Goal: Information Seeking & Learning: Learn about a topic

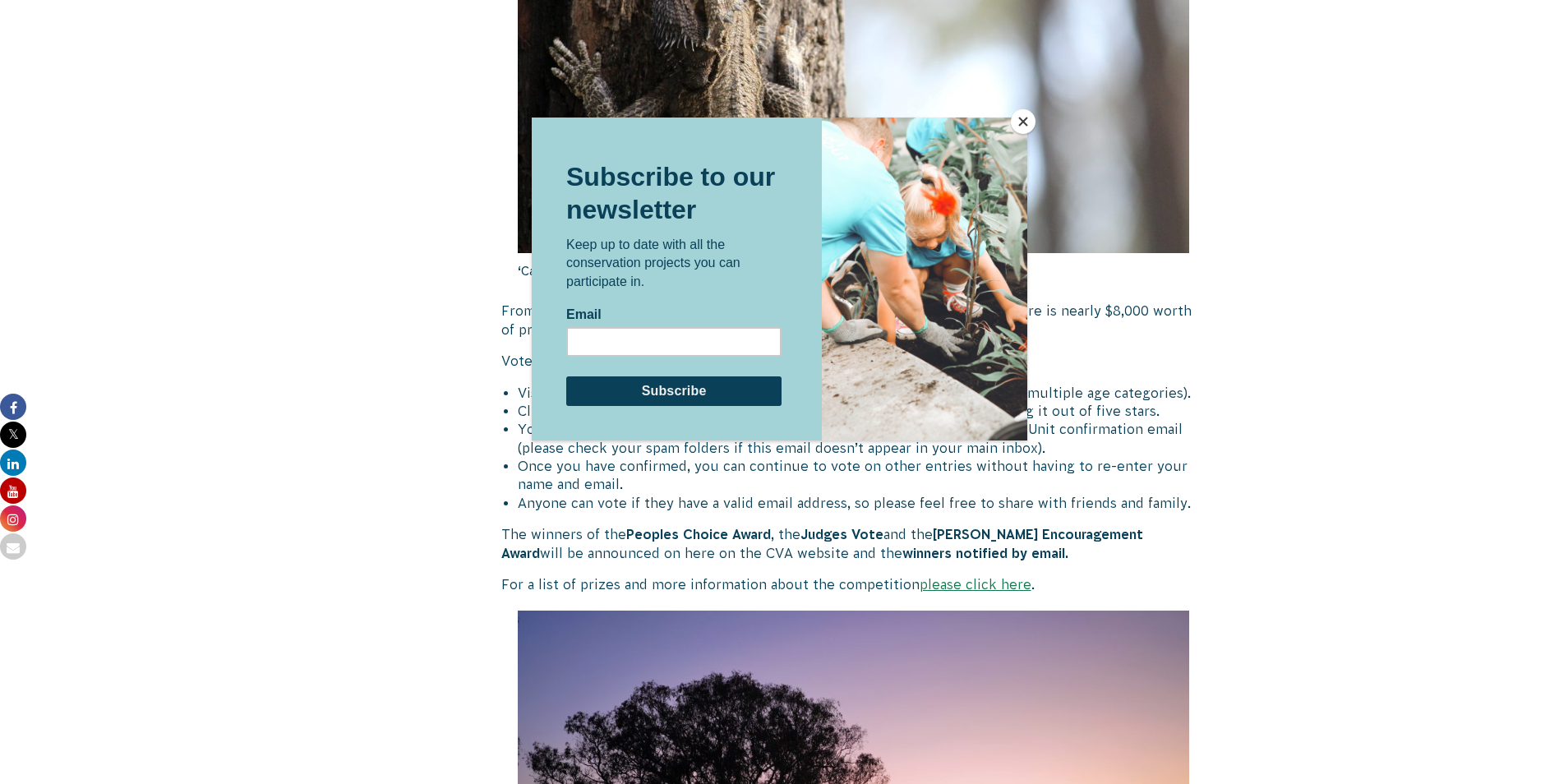
scroll to position [740, 0]
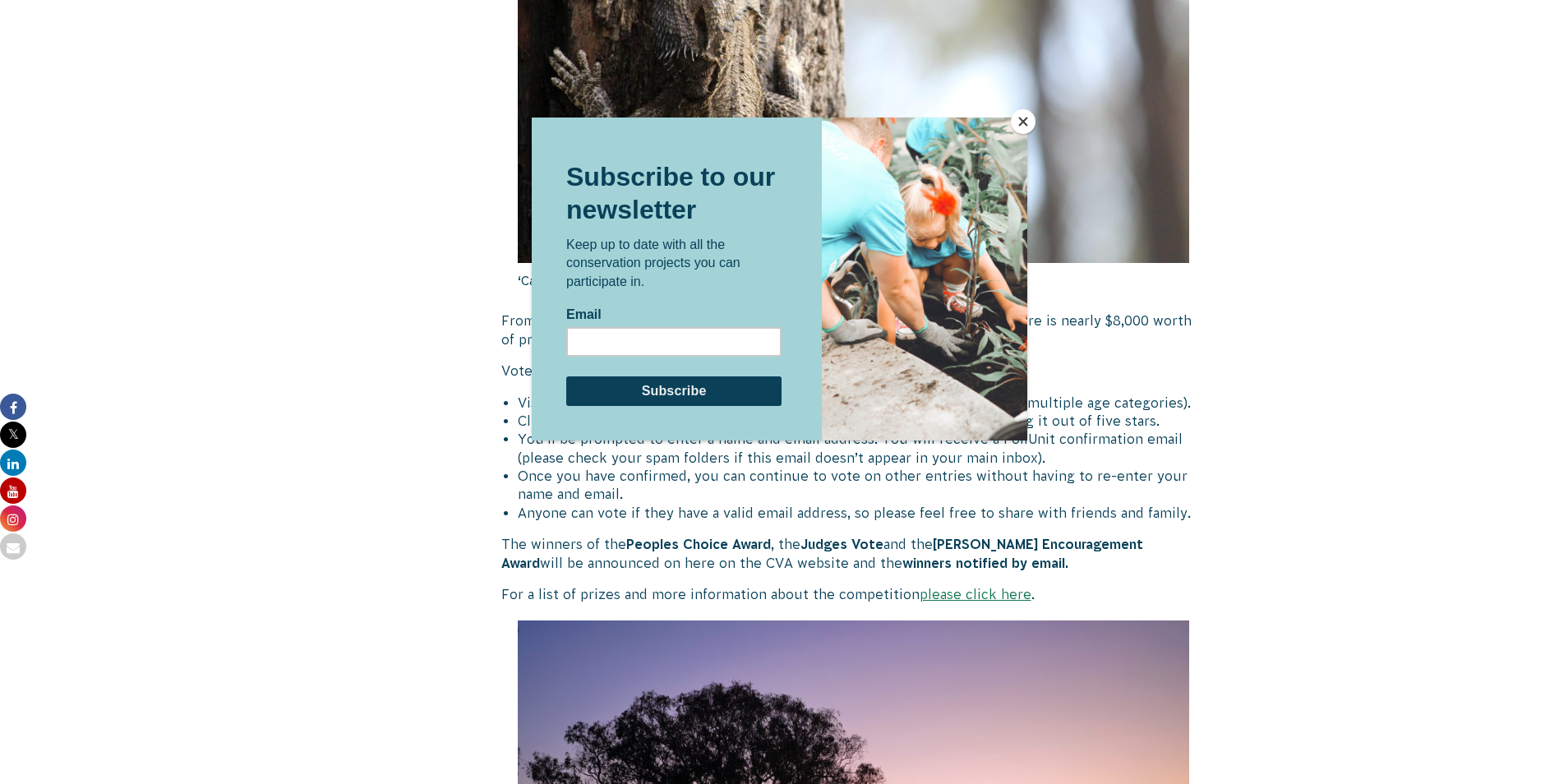
click at [1017, 120] on button "Close" at bounding box center [1023, 121] width 25 height 25
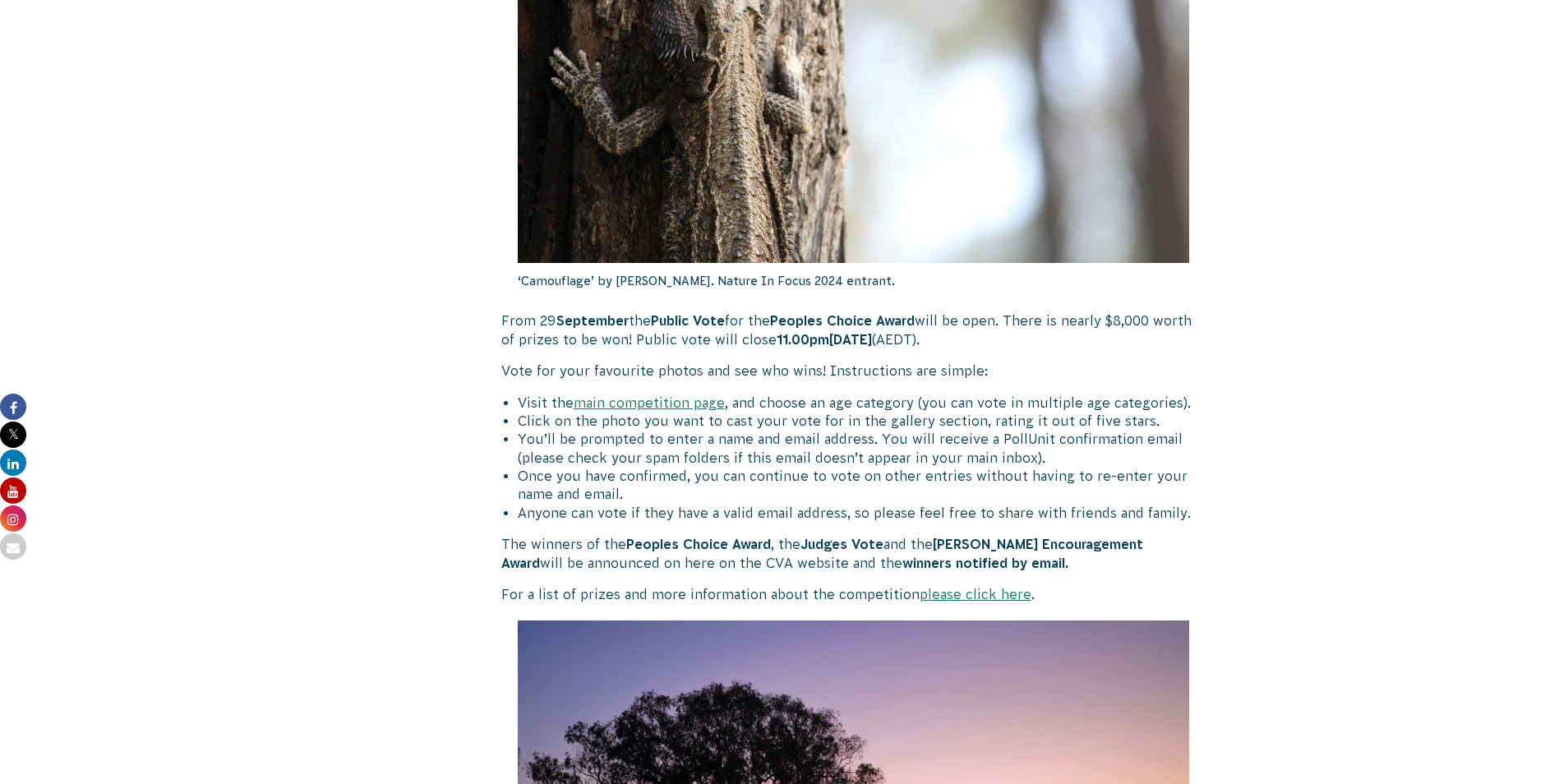
click at [618, 400] on link "main competition page" at bounding box center [649, 402] width 151 height 15
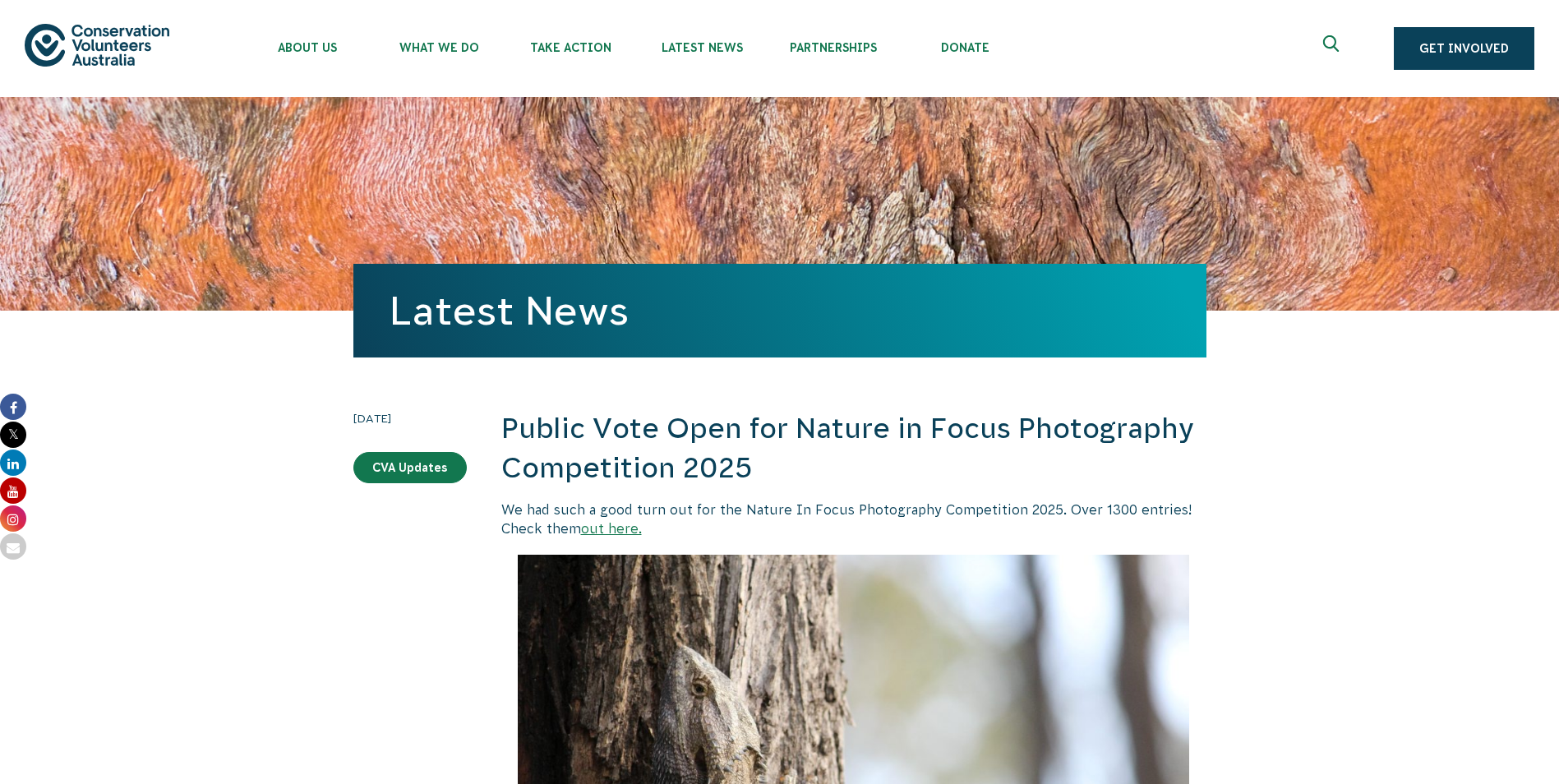
click at [608, 530] on link "out here." at bounding box center [611, 528] width 61 height 15
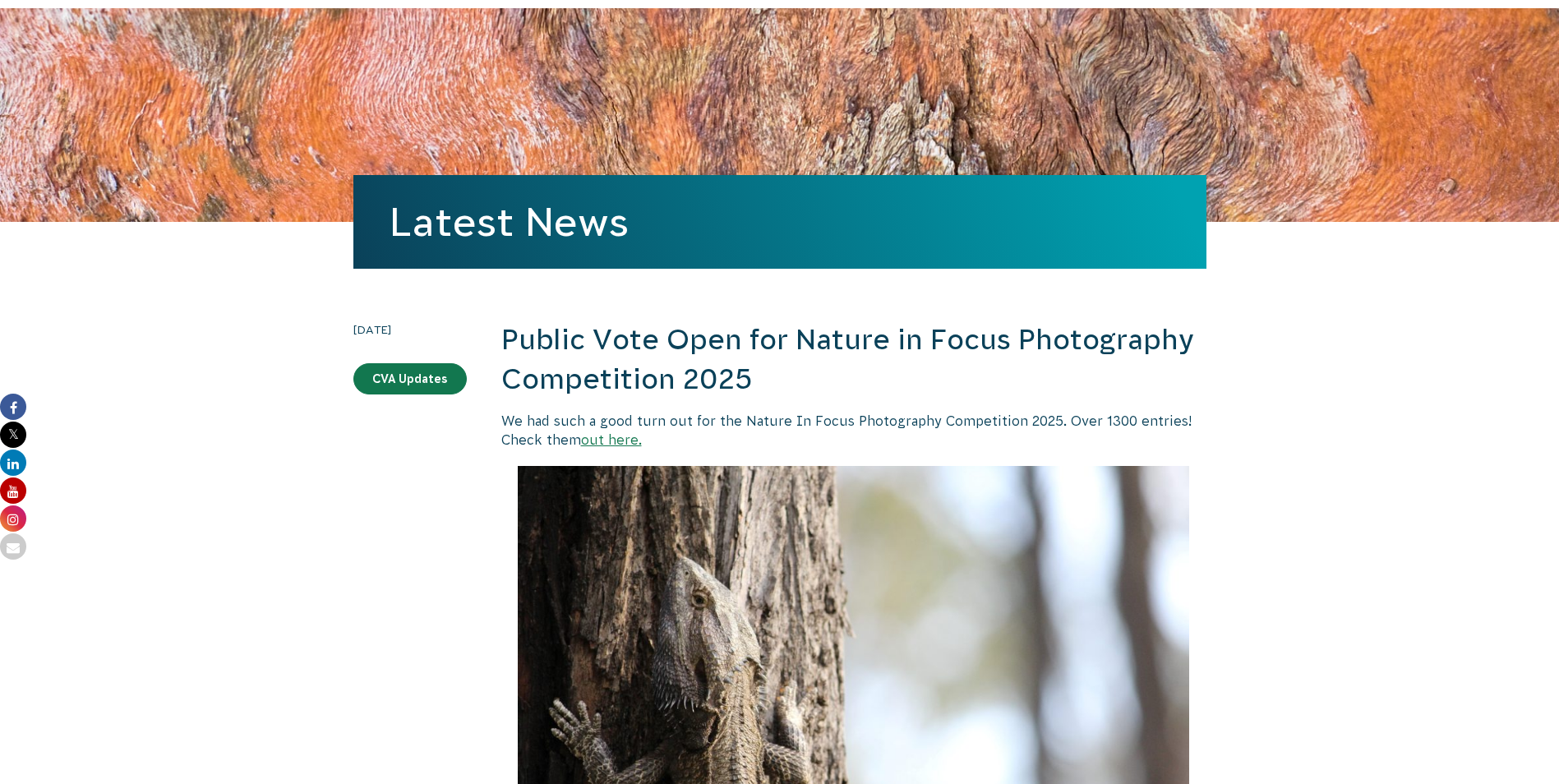
scroll to position [82, 0]
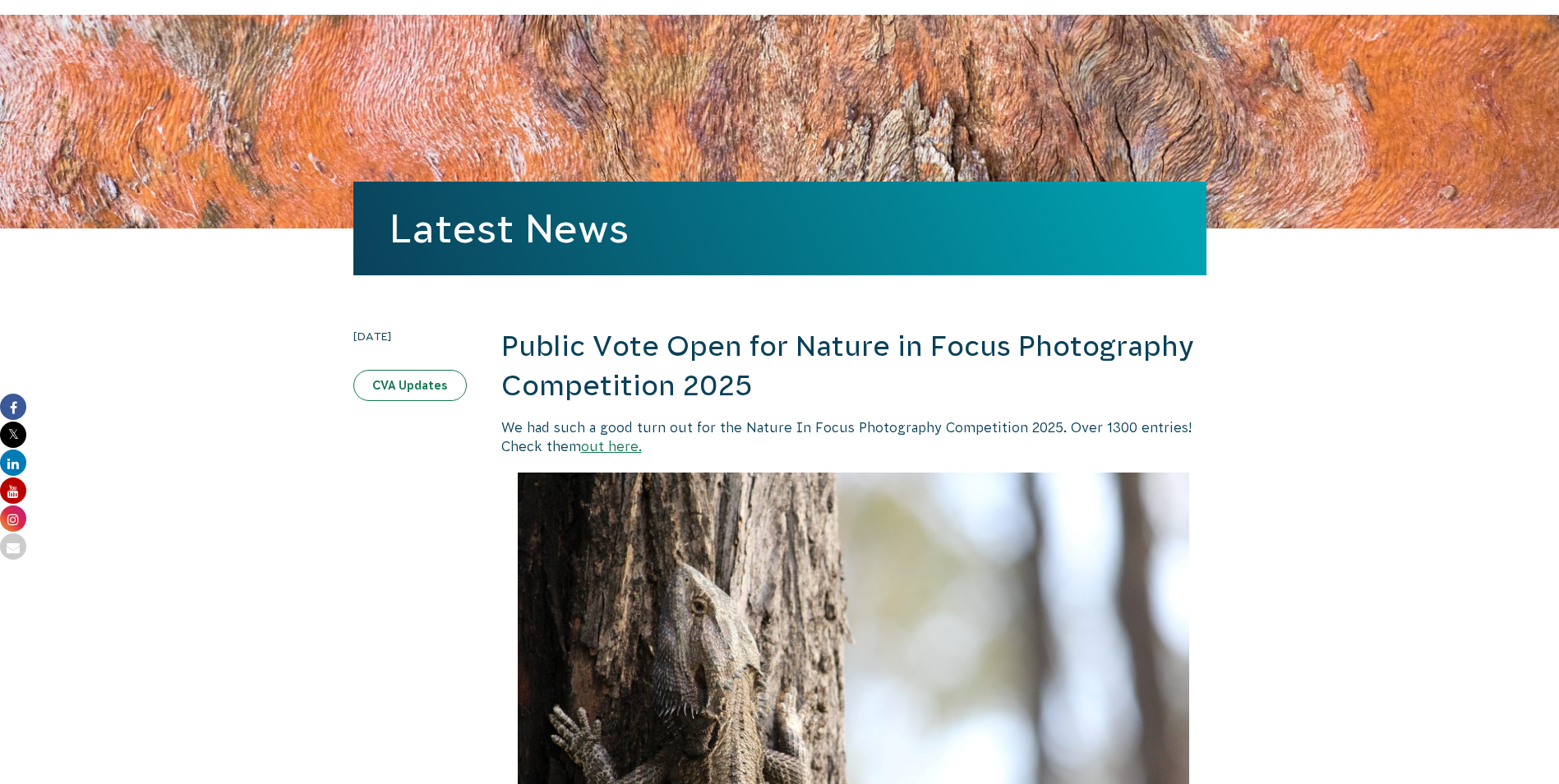
click at [413, 390] on link "CVA Updates" at bounding box center [409, 385] width 113 height 31
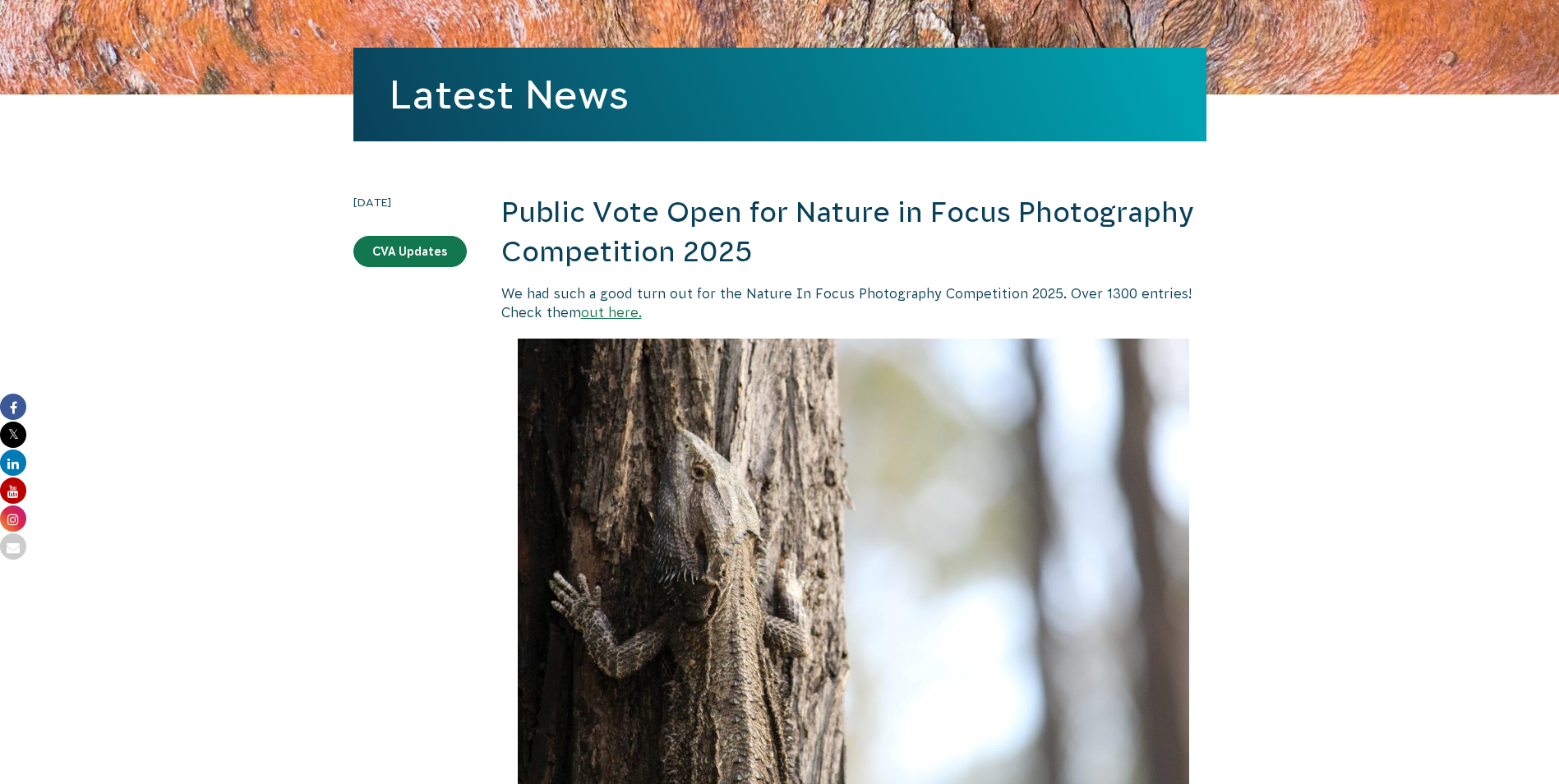
scroll to position [164, 0]
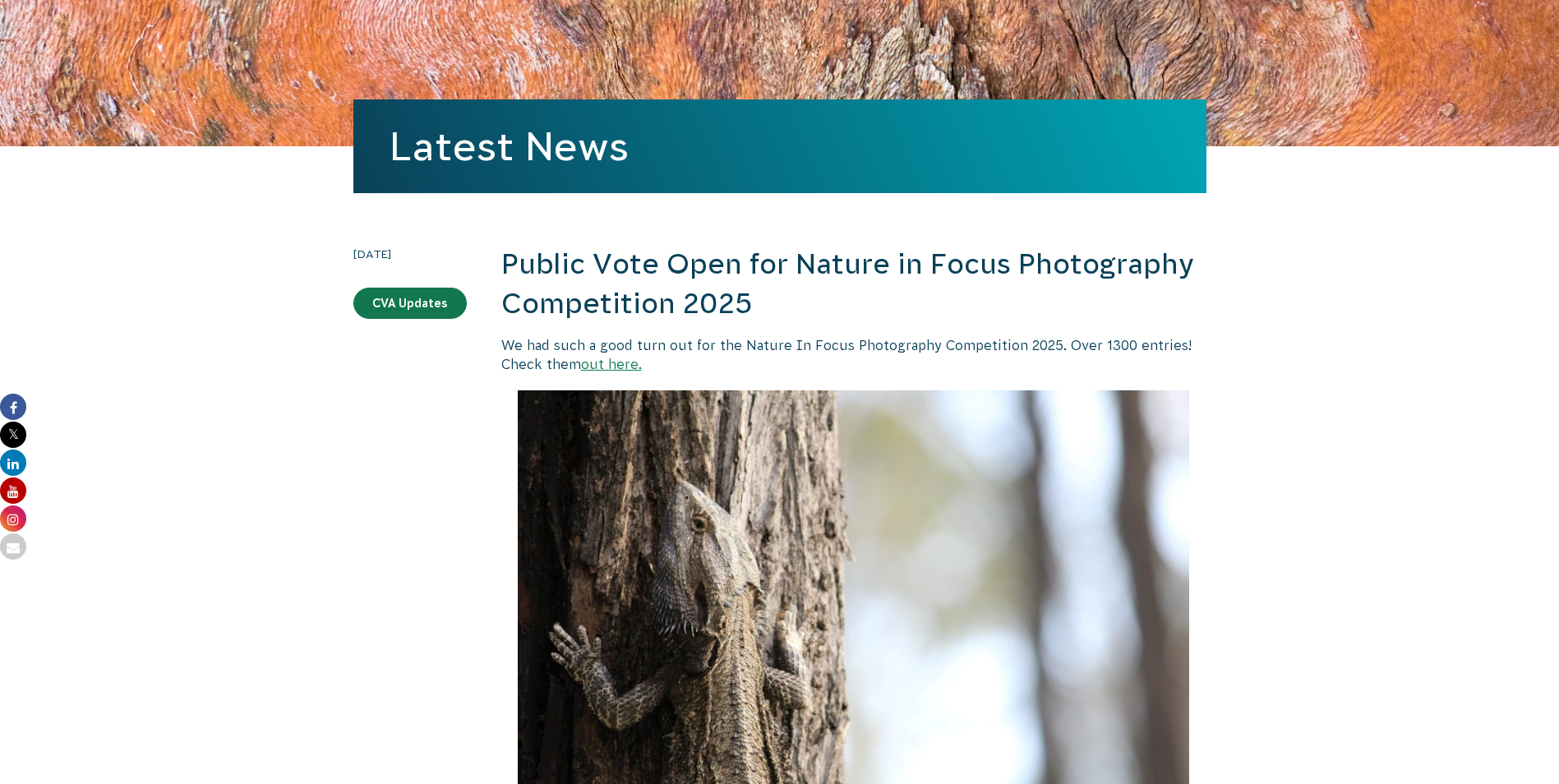
click at [602, 368] on link "out here." at bounding box center [611, 364] width 61 height 15
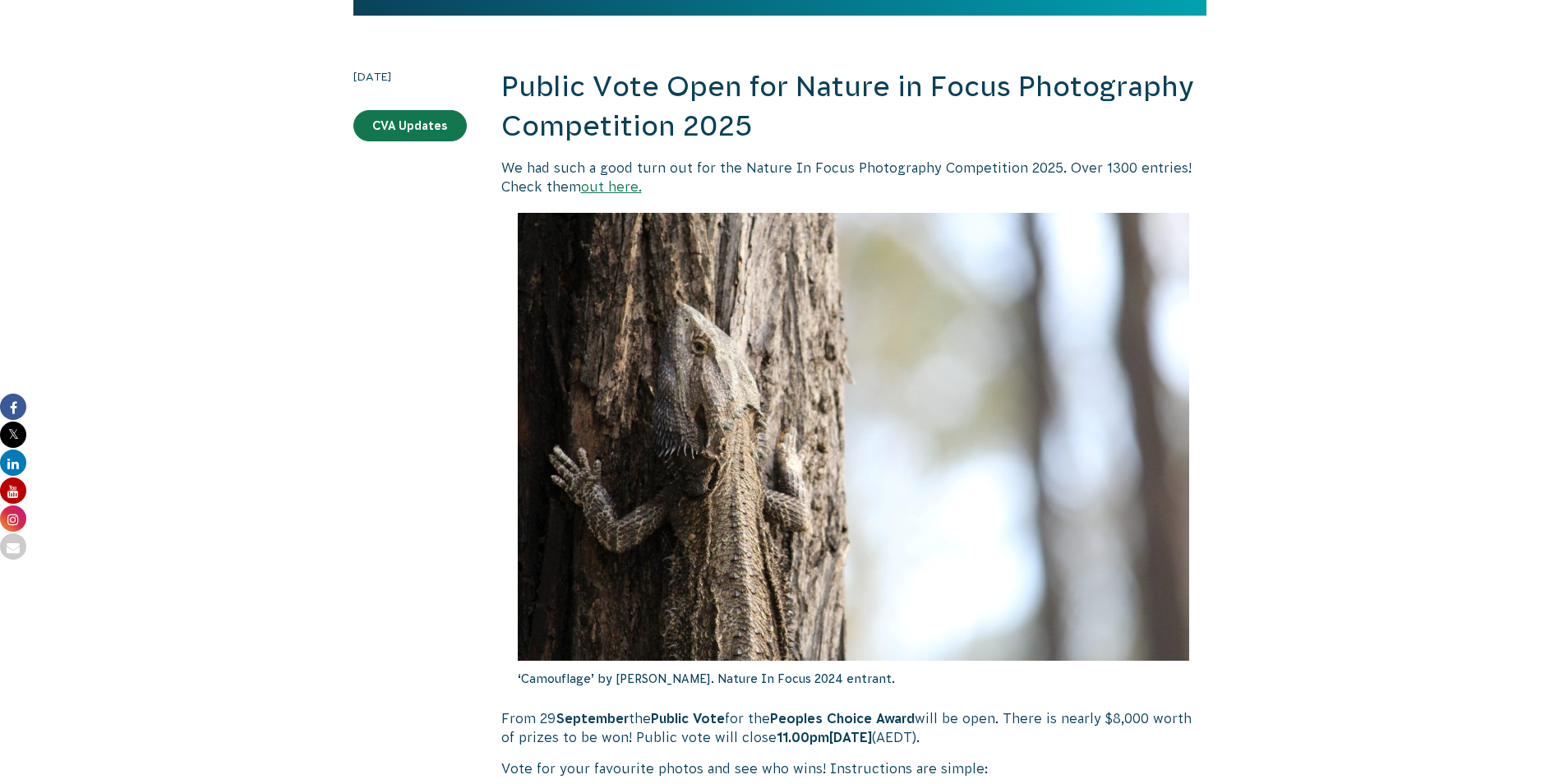
scroll to position [329, 0]
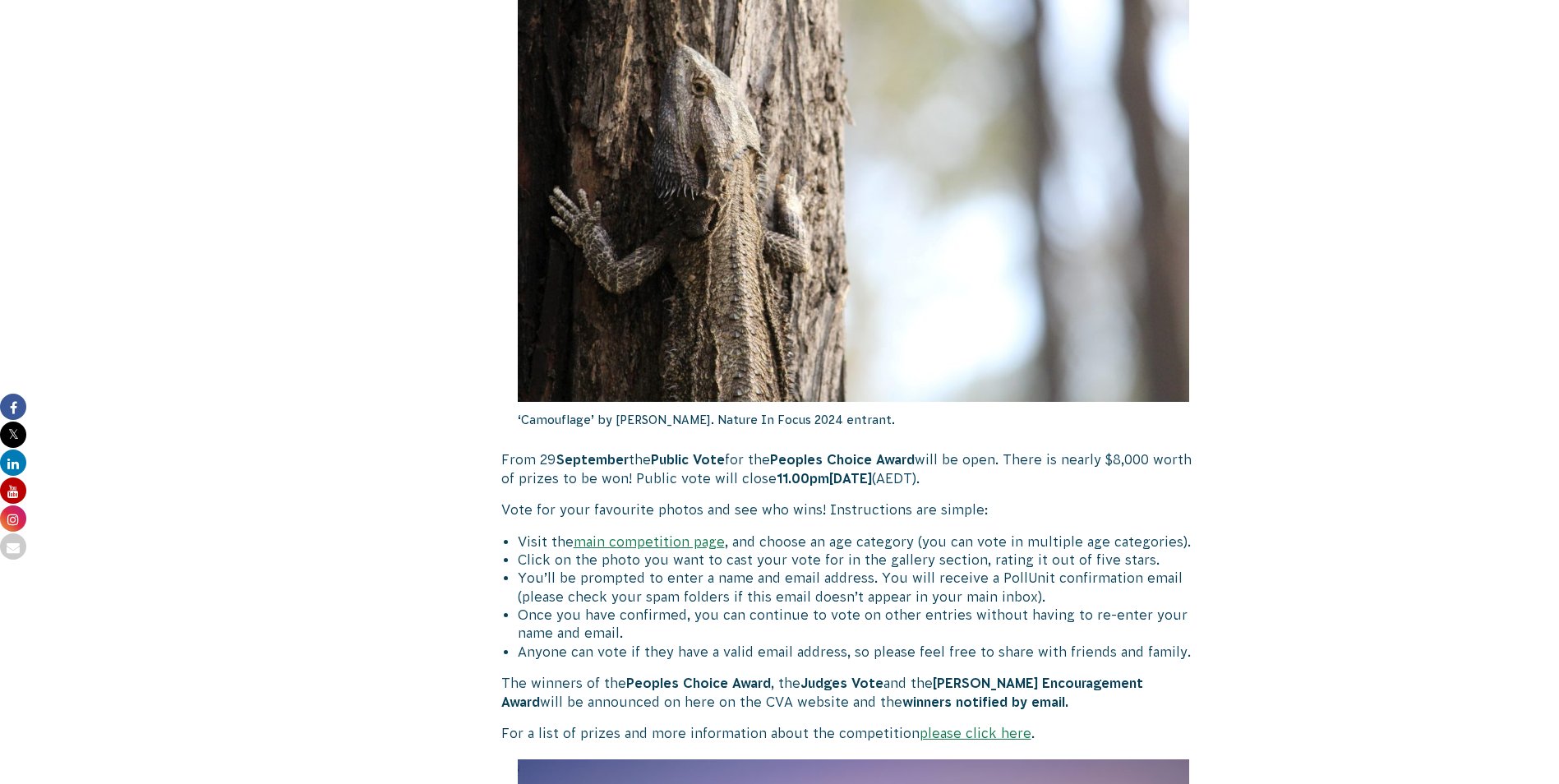
scroll to position [740, 0]
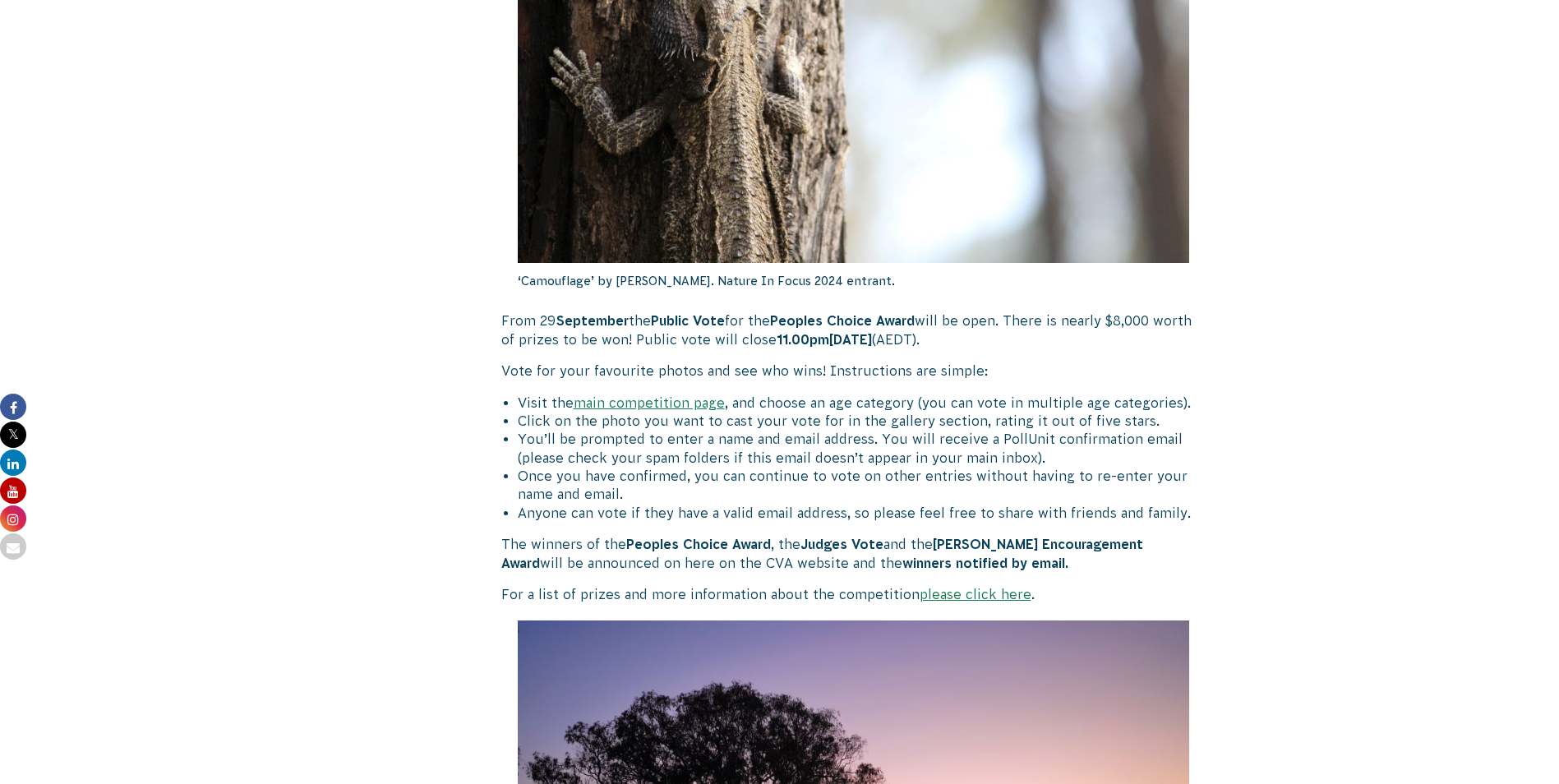
click at [974, 589] on link "please click here" at bounding box center [976, 594] width 112 height 15
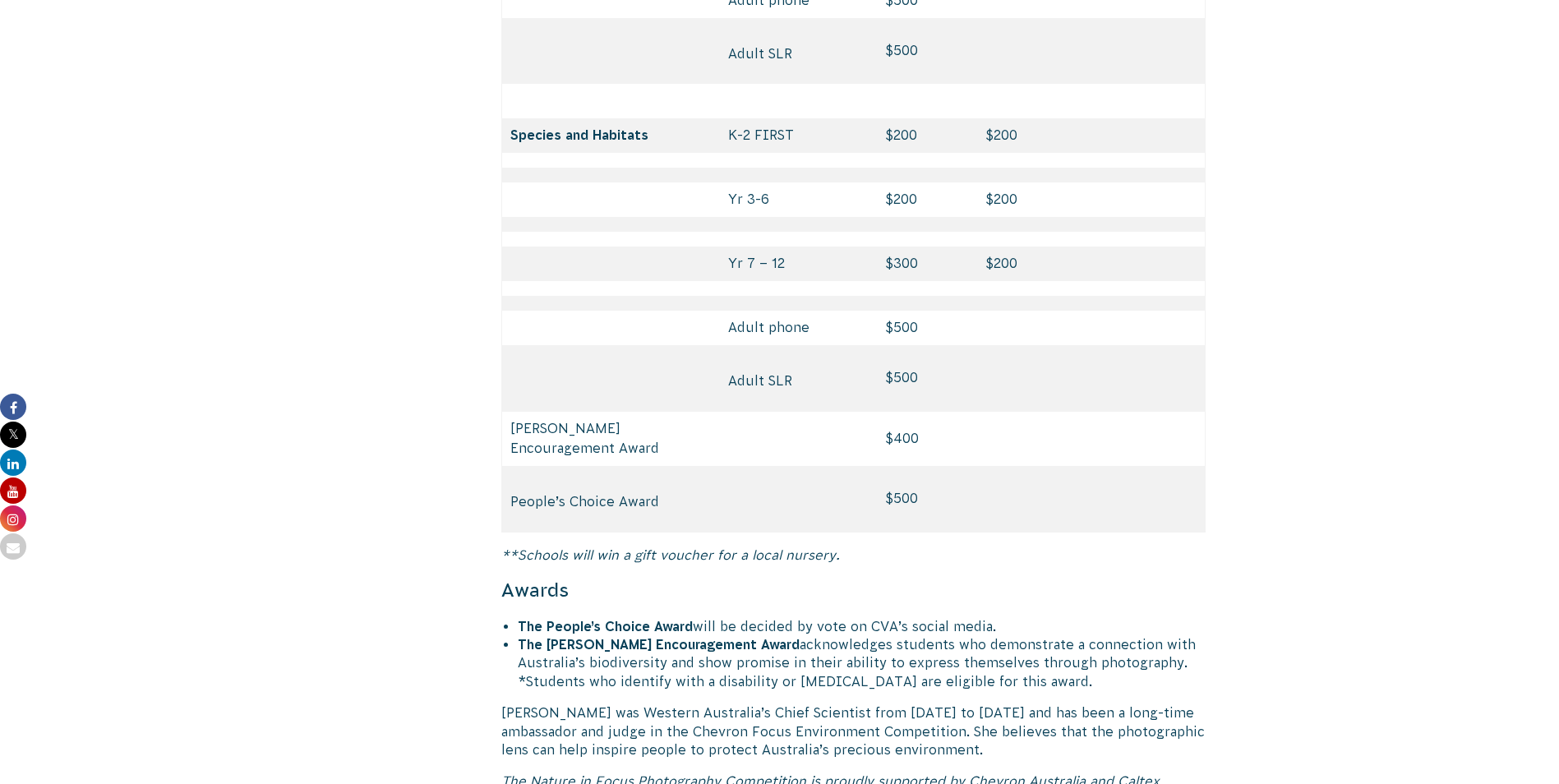
scroll to position [7972, 0]
